Goal: Information Seeking & Learning: Check status

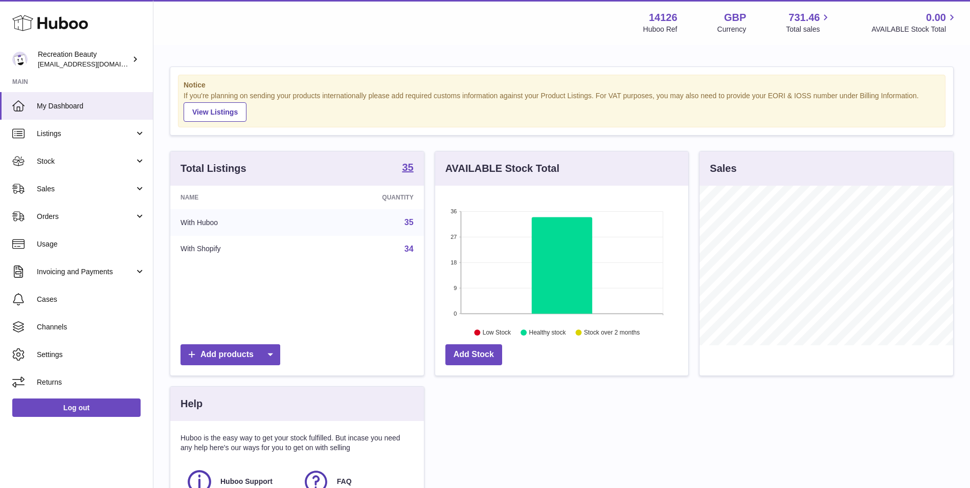
scroll to position [160, 253]
click at [287, 130] on div "Notice If you're planning on sending your products internationally please add r…" at bounding box center [561, 101] width 783 height 68
click at [96, 184] on span "Sales" at bounding box center [86, 189] width 98 height 10
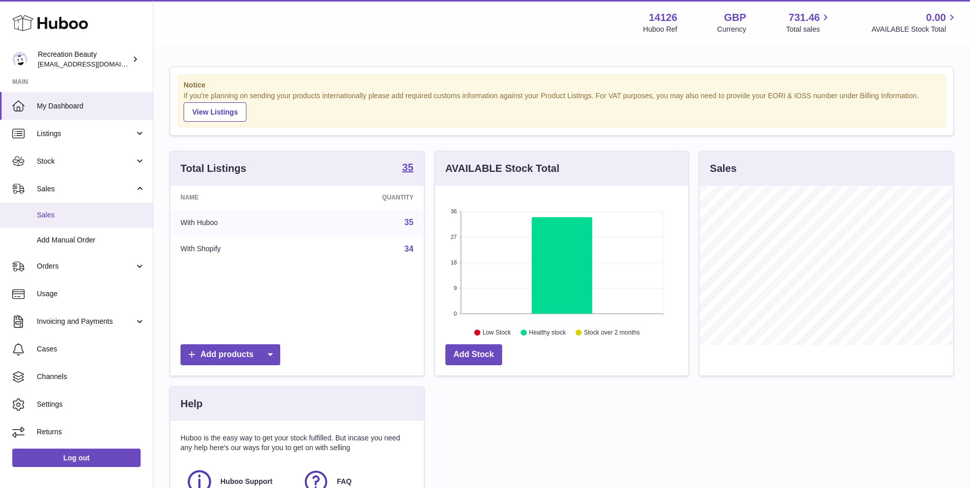
click at [83, 216] on span "Sales" at bounding box center [91, 215] width 108 height 10
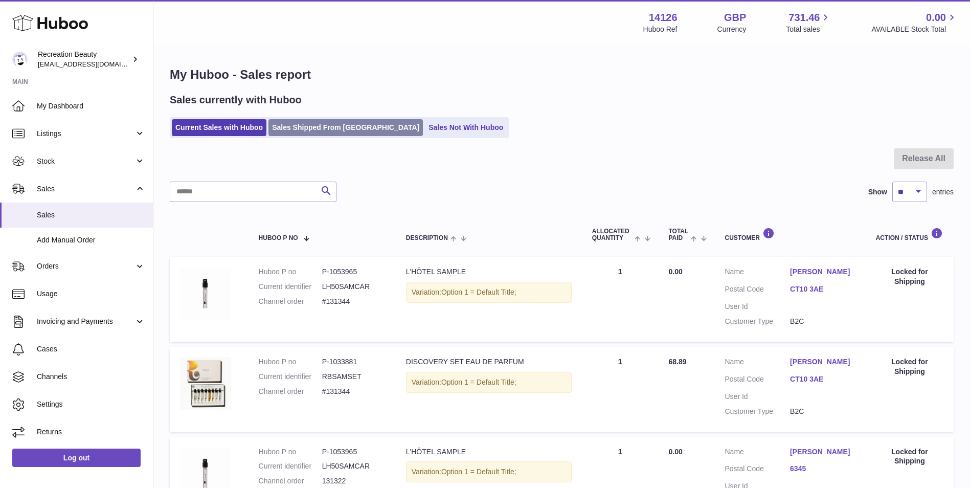
click at [296, 129] on link "Sales Shipped From Huboo" at bounding box center [345, 127] width 154 height 17
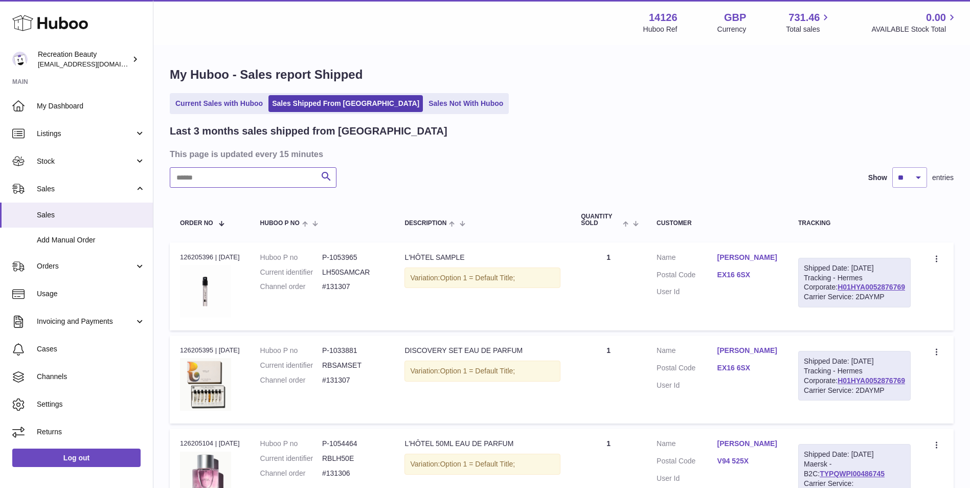
click at [251, 176] on input "text" at bounding box center [253, 177] width 167 height 20
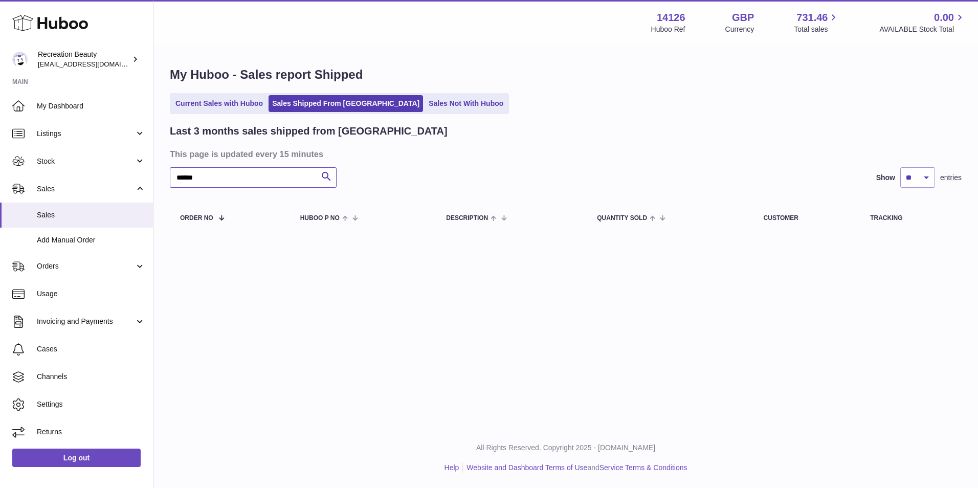
drag, startPoint x: 234, startPoint y: 176, endPoint x: 163, endPoint y: 177, distance: 71.1
click at [163, 177] on div "My Huboo - Sales report Shipped Current Sales with Huboo Sales Shipped From Hub…" at bounding box center [565, 151] width 824 height 211
type input "******"
